Goal: Navigation & Orientation: Find specific page/section

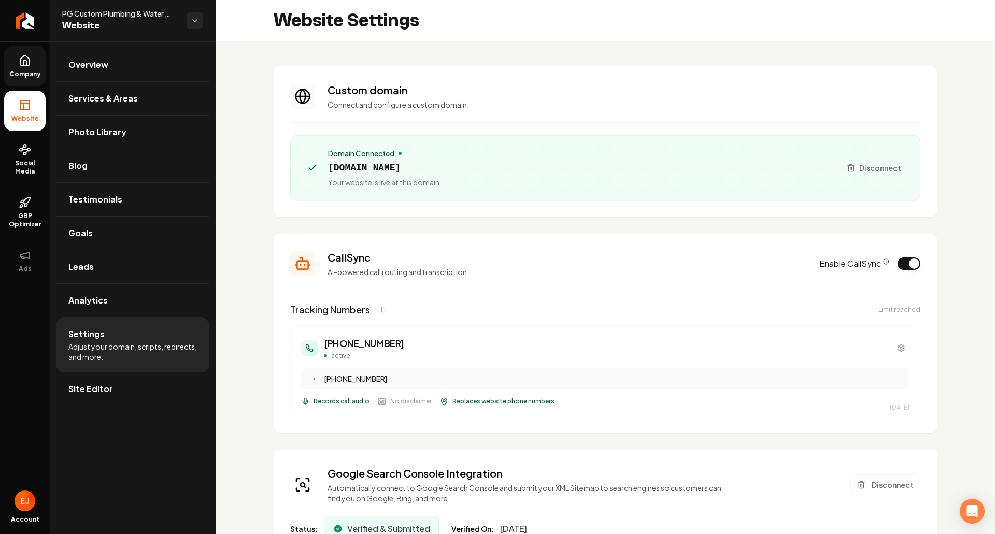
click at [27, 65] on icon at bounding box center [24, 60] width 9 height 10
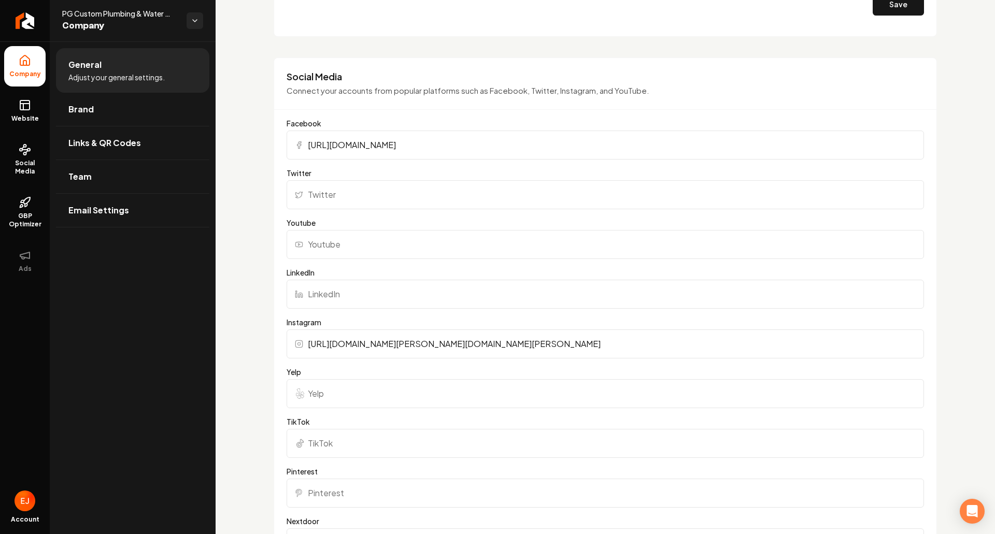
scroll to position [985, 0]
click at [17, 214] on span "GBP Optimizer" at bounding box center [24, 220] width 41 height 17
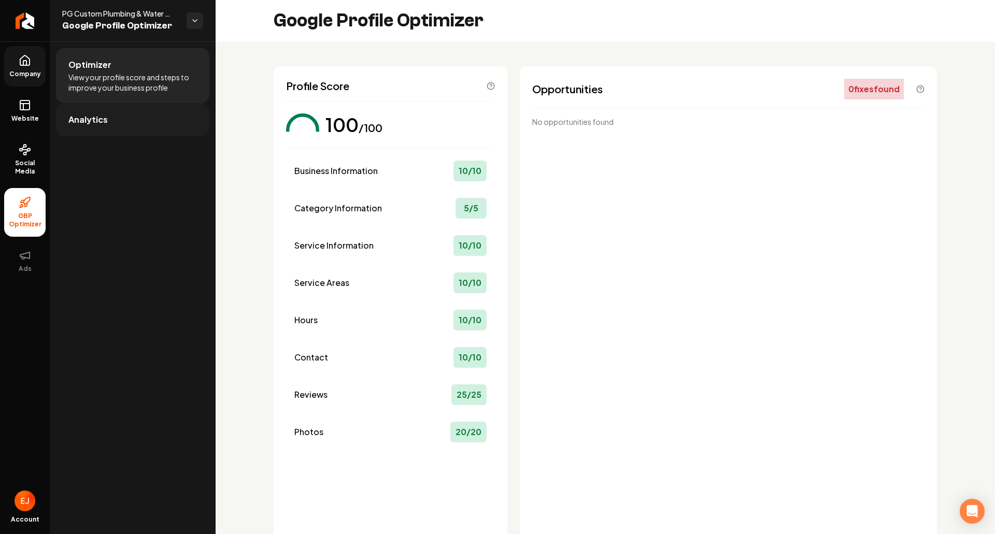
click at [114, 119] on link "Analytics" at bounding box center [132, 119] width 153 height 33
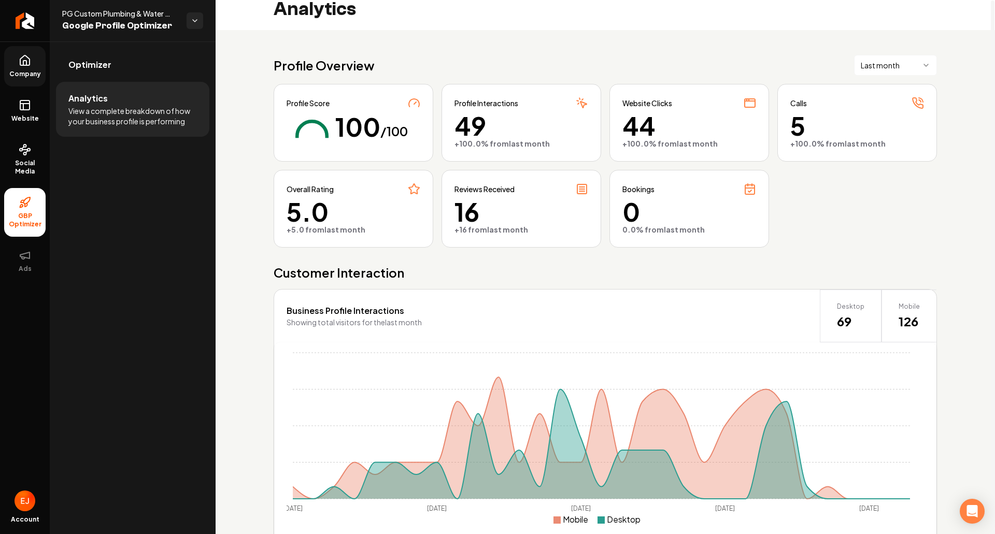
scroll to position [20, 0]
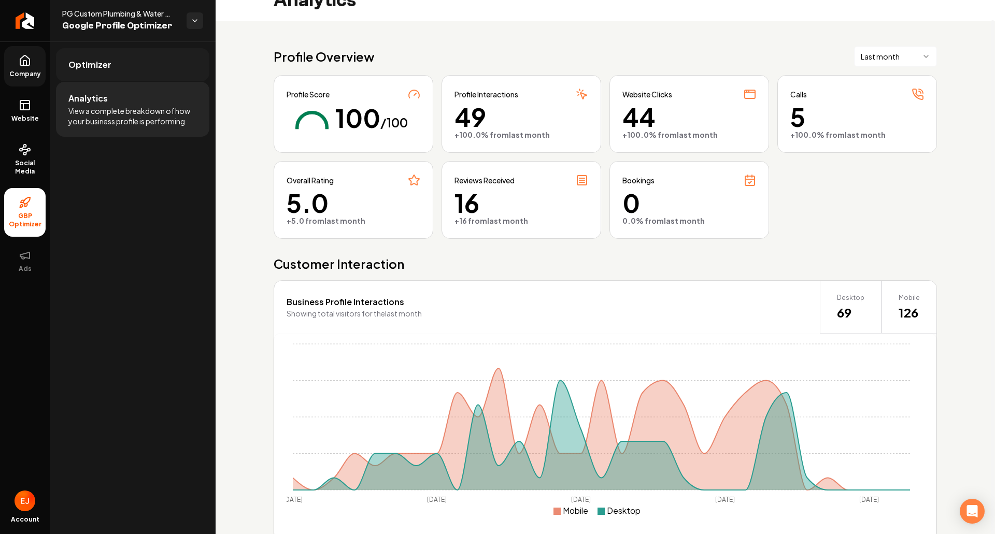
click at [140, 64] on link "Optimizer" at bounding box center [132, 64] width 153 height 33
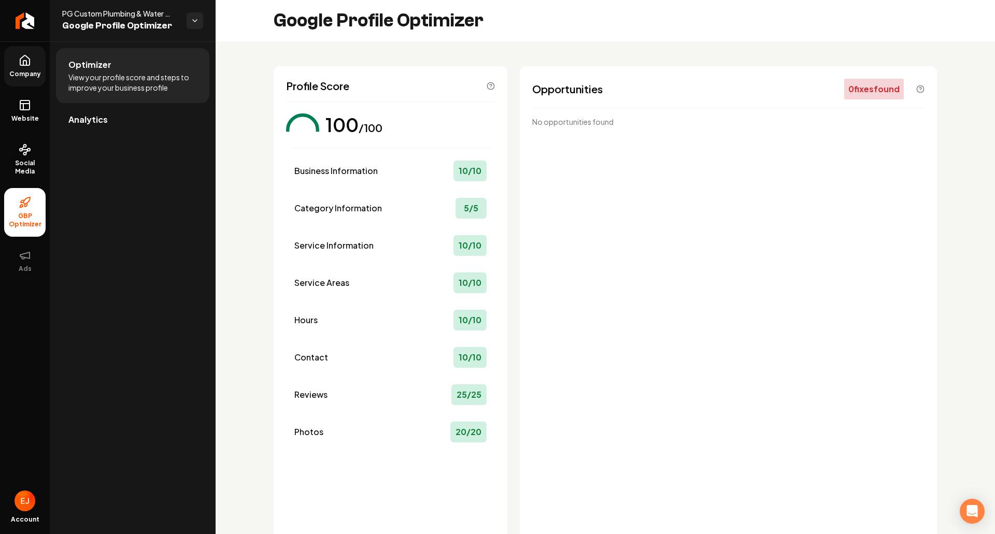
click at [319, 354] on span "Contact" at bounding box center [311, 357] width 34 height 12
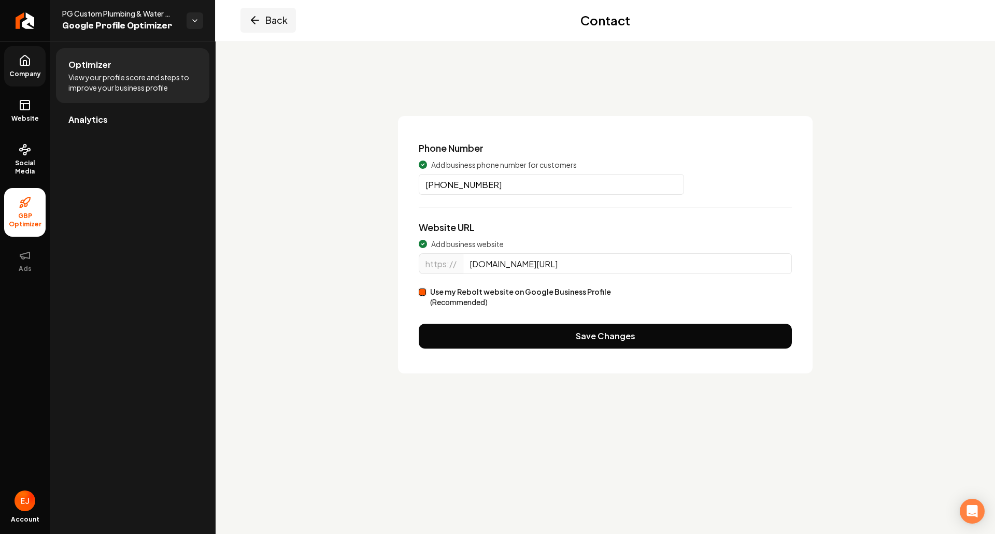
click at [261, 26] on button "Back" at bounding box center [268, 20] width 55 height 25
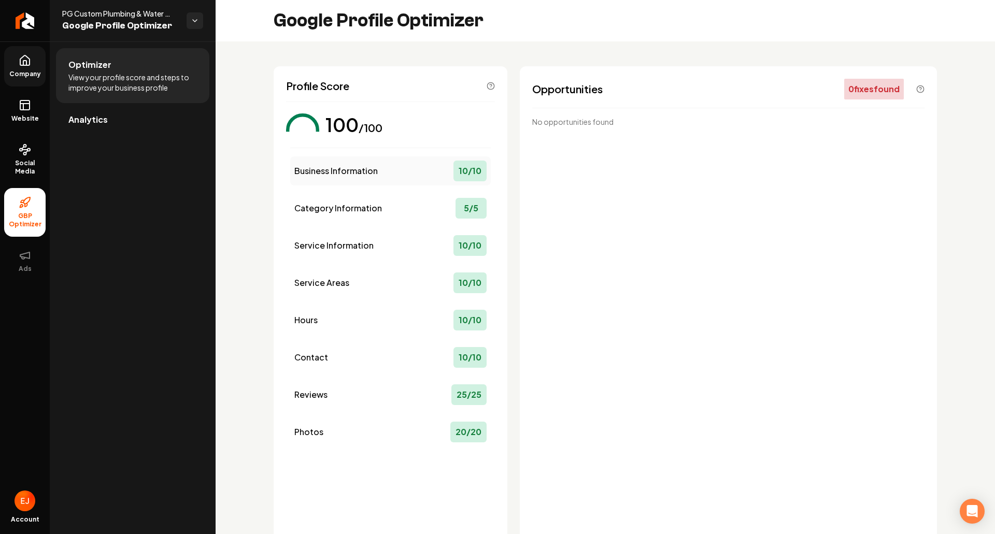
click at [333, 168] on span "Business Information" at bounding box center [335, 171] width 83 height 12
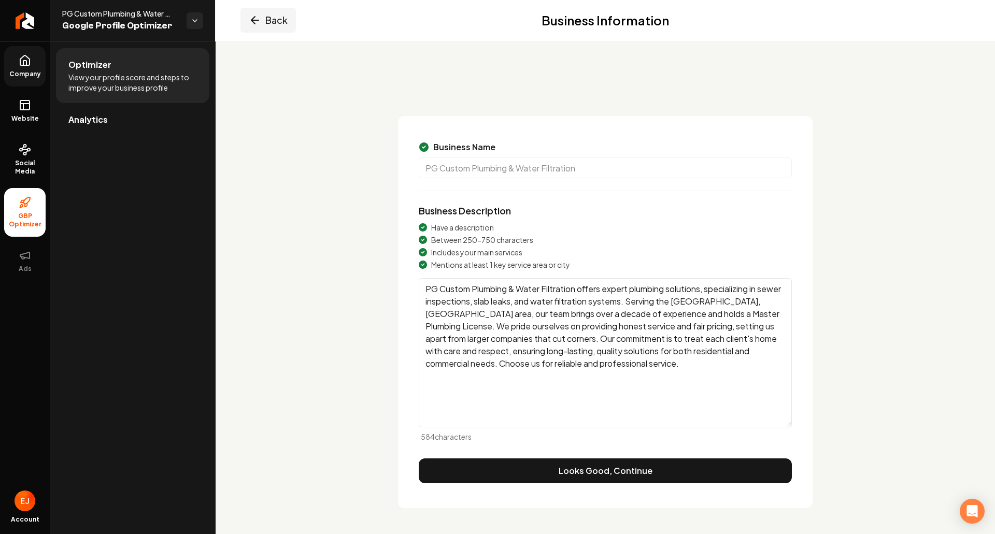
click at [255, 19] on icon "Main content area" at bounding box center [255, 20] width 12 height 12
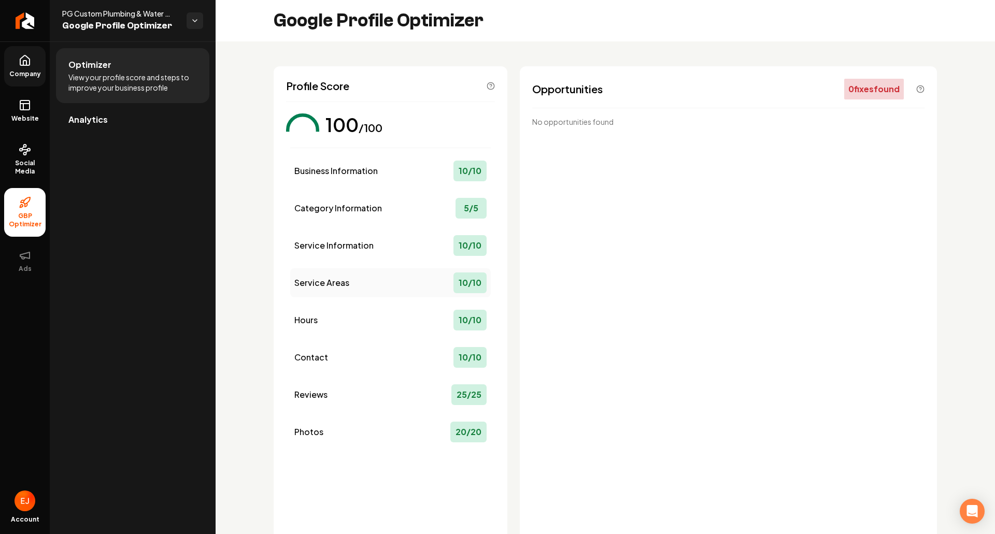
click at [328, 286] on span "Service Areas" at bounding box center [321, 283] width 55 height 12
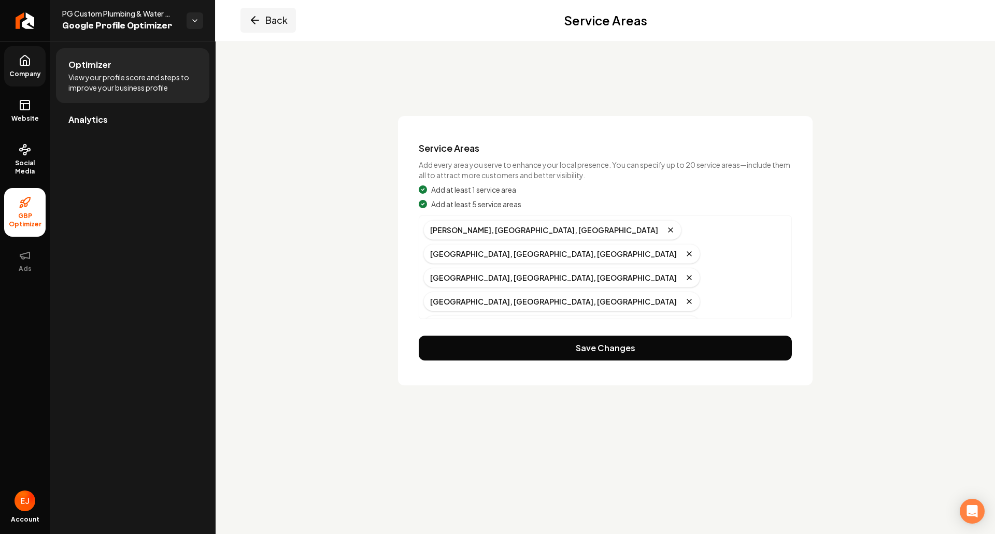
click at [261, 24] on button "Back" at bounding box center [268, 20] width 55 height 25
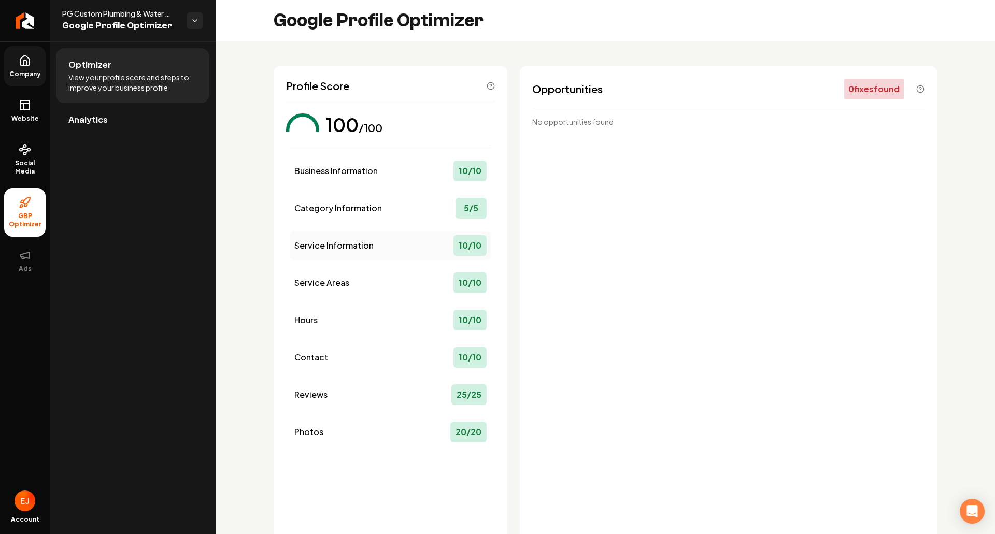
click at [307, 248] on span "Service Information" at bounding box center [333, 245] width 79 height 12
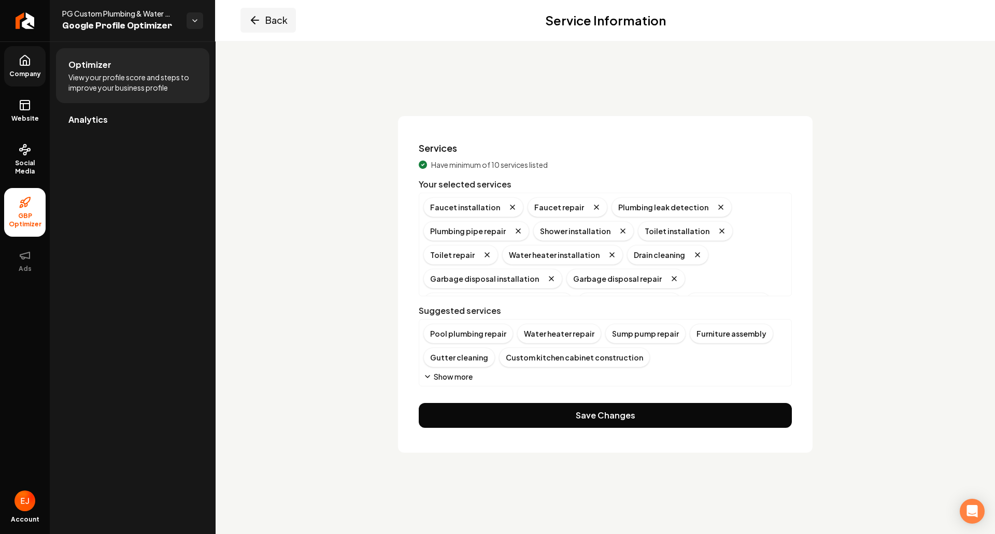
click at [261, 22] on icon "Main content area" at bounding box center [255, 20] width 12 height 12
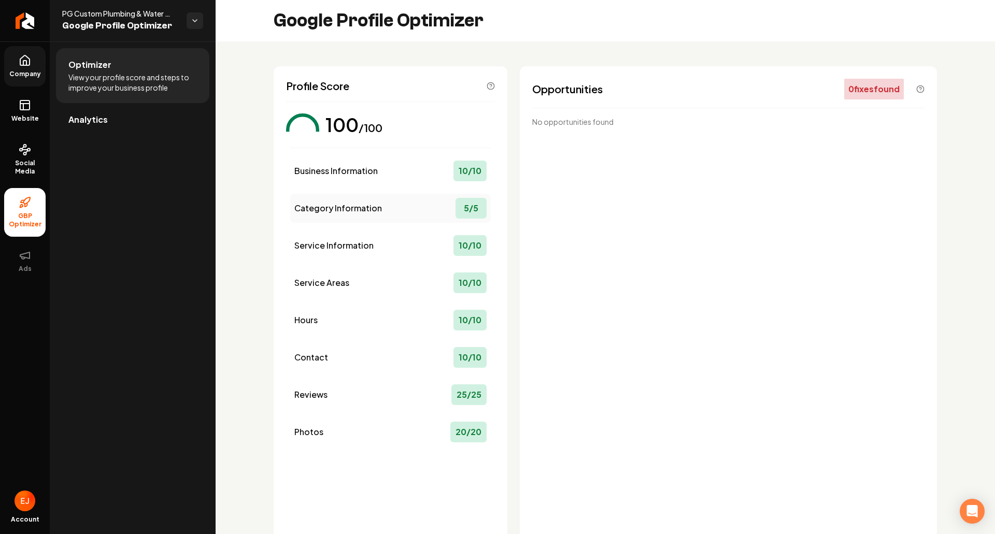
click at [321, 203] on span "Category Information" at bounding box center [338, 208] width 88 height 12
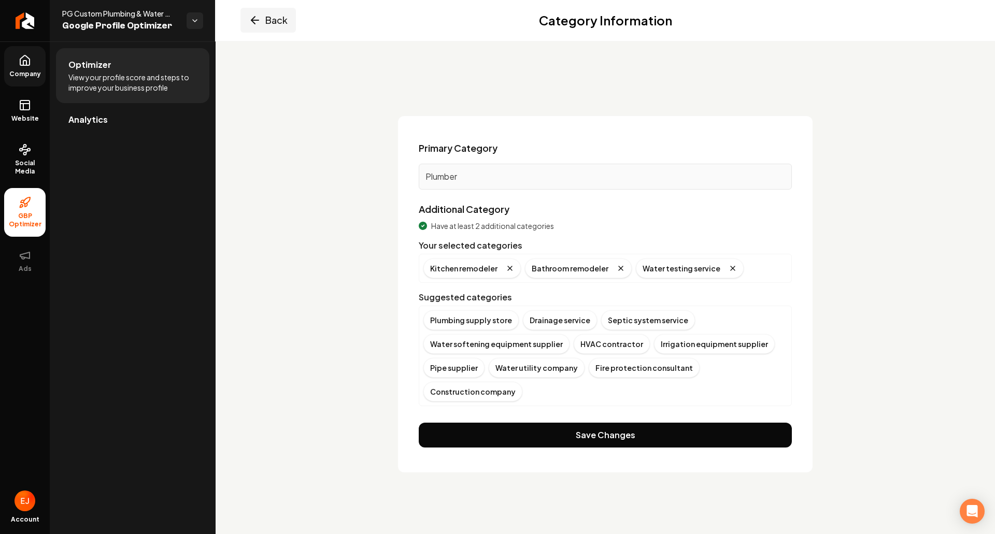
click at [261, 24] on icon "Main content area" at bounding box center [255, 20] width 12 height 12
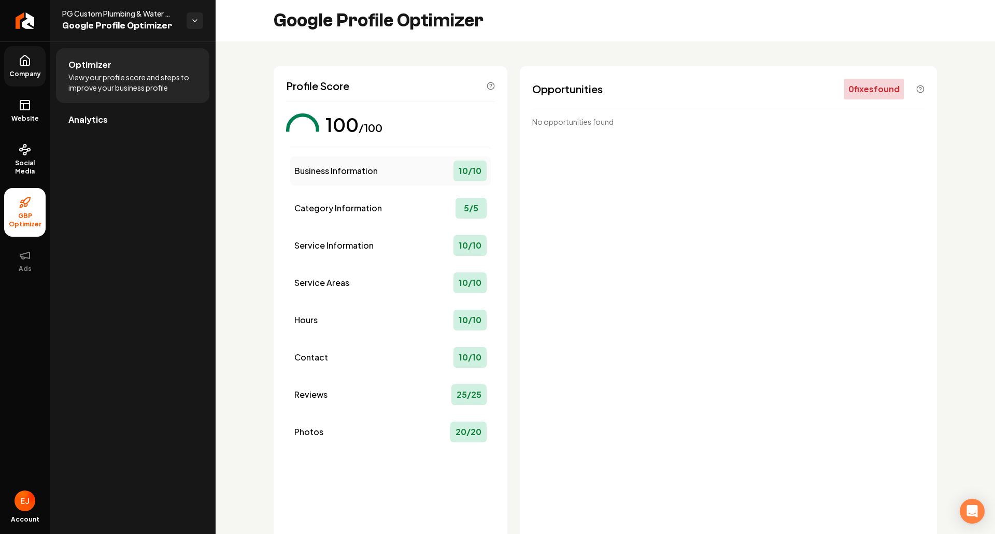
click at [331, 173] on span "Business Information" at bounding box center [335, 171] width 83 height 12
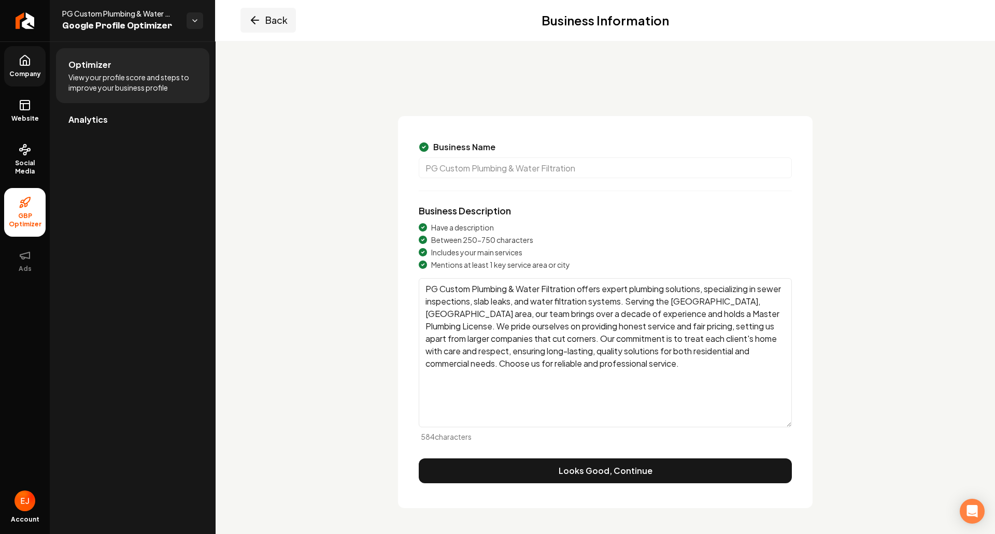
click at [257, 28] on button "Back" at bounding box center [268, 20] width 55 height 25
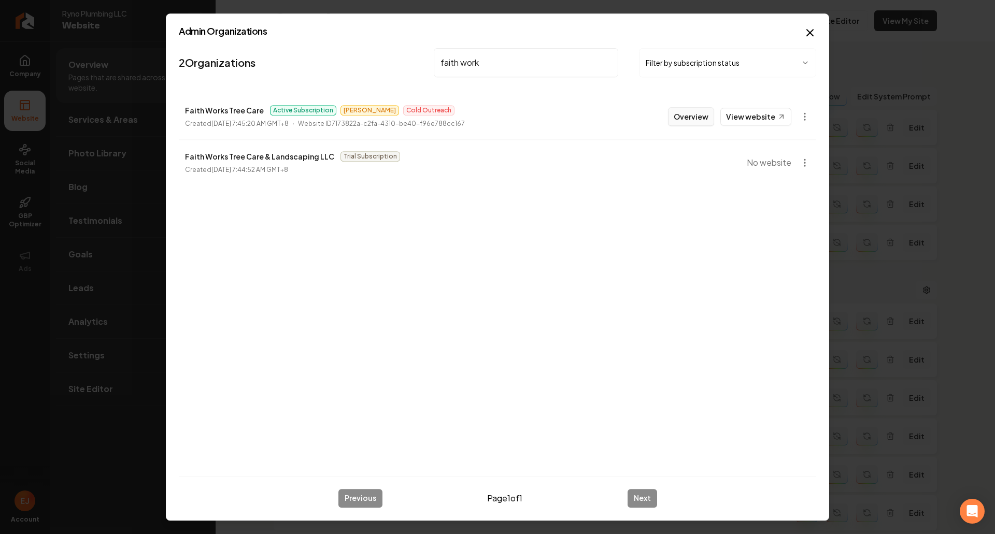
type input "faith work"
click at [690, 120] on button "Overview" at bounding box center [691, 116] width 46 height 19
